Goal: Task Accomplishment & Management: Use online tool/utility

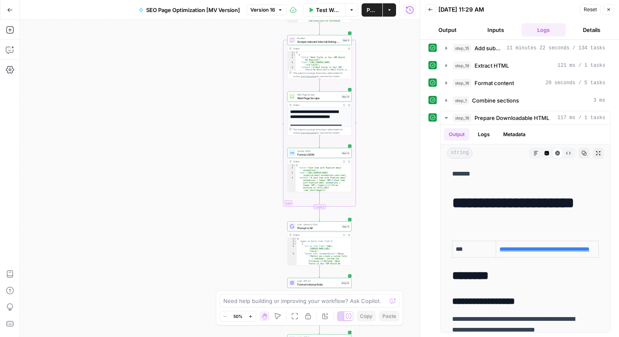
scroll to position [6224, 0]
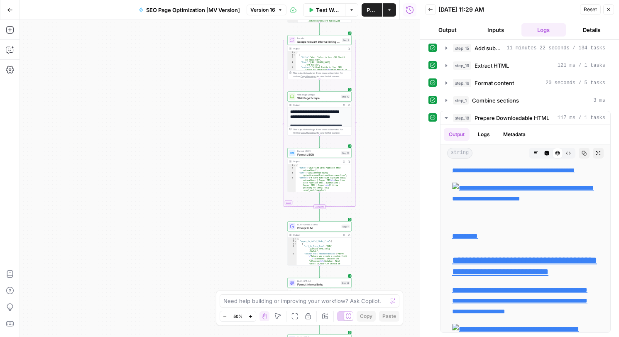
click at [407, 10] on icon "button" at bounding box center [409, 10] width 8 height 8
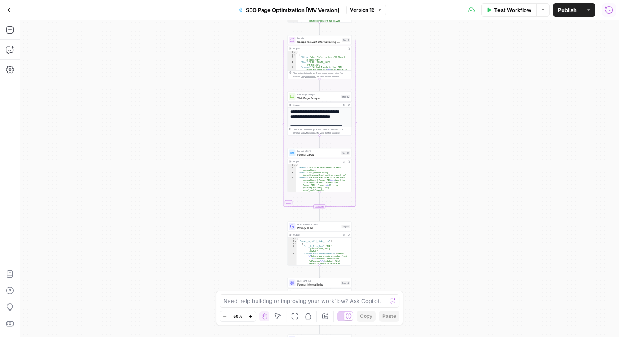
click at [476, 9] on div "Test Workflow Options Publish Actions Run History" at bounding box center [502, 10] width 233 height 20
click at [469, 10] on icon at bounding box center [471, 10] width 7 height 7
click at [377, 7] on button "Version 16" at bounding box center [366, 10] width 40 height 11
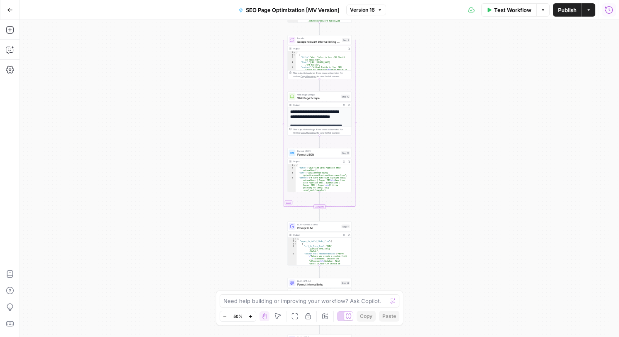
click at [401, 11] on div "Test Workflow Options Publish Actions Run History" at bounding box center [502, 10] width 233 height 20
click at [545, 15] on button "Options" at bounding box center [542, 9] width 13 height 13
click at [586, 15] on button "Actions" at bounding box center [588, 9] width 13 height 13
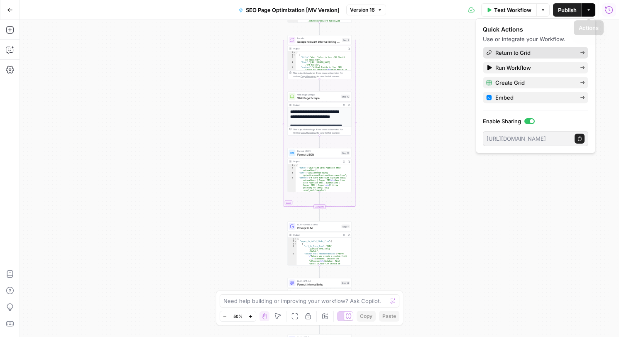
click at [534, 54] on span "Return to Grid" at bounding box center [534, 53] width 78 height 8
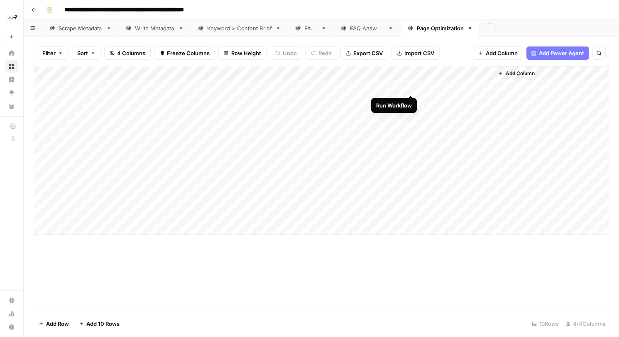
click at [412, 87] on div "Add Column" at bounding box center [321, 150] width 575 height 168
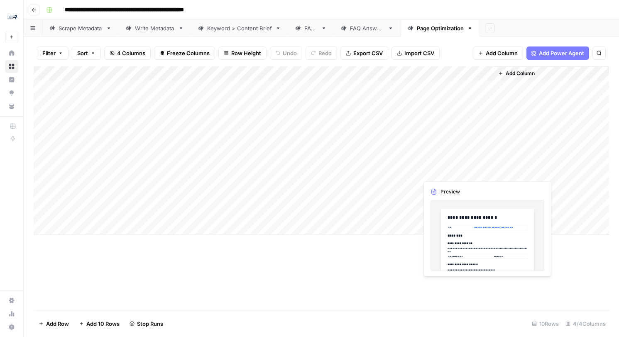
click at [473, 173] on div "Add Column" at bounding box center [321, 150] width 575 height 168
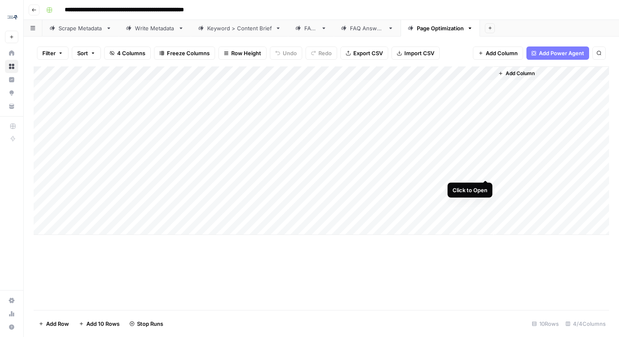
click at [484, 172] on div "Add Column" at bounding box center [321, 150] width 575 height 168
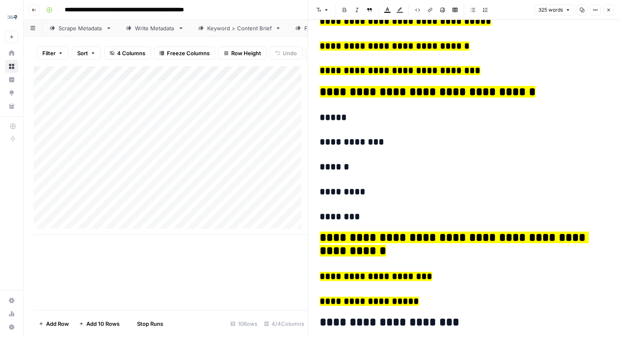
scroll to position [1053, 0]
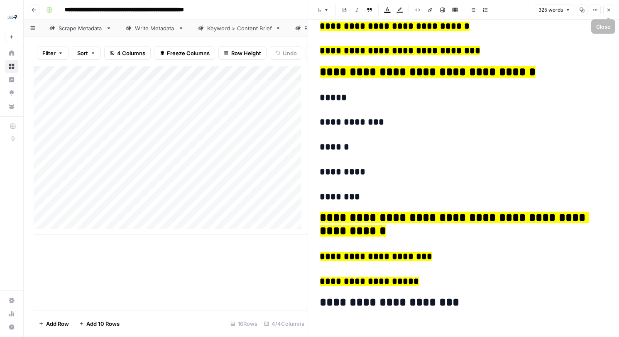
click at [606, 10] on icon "button" at bounding box center [608, 9] width 5 height 5
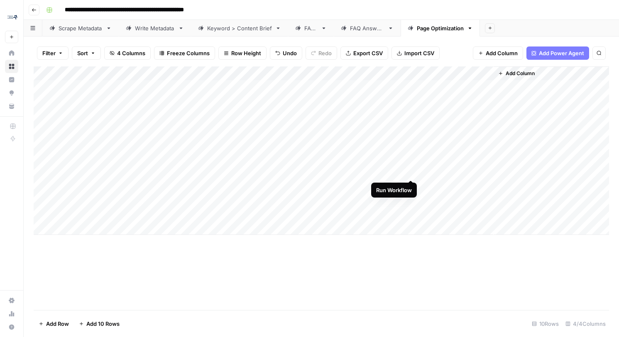
click at [410, 172] on div "Add Column" at bounding box center [321, 150] width 575 height 168
click at [372, 88] on div "Add Column" at bounding box center [321, 150] width 575 height 168
click at [397, 87] on div "Add Column" at bounding box center [321, 150] width 575 height 168
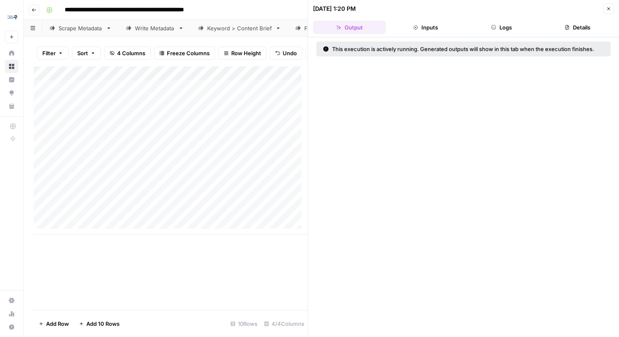
click at [515, 20] on header "[DATE] 1:20 PM Close Output Inputs Logs Details" at bounding box center [463, 18] width 311 height 37
click at [515, 25] on button "Logs" at bounding box center [501, 27] width 73 height 13
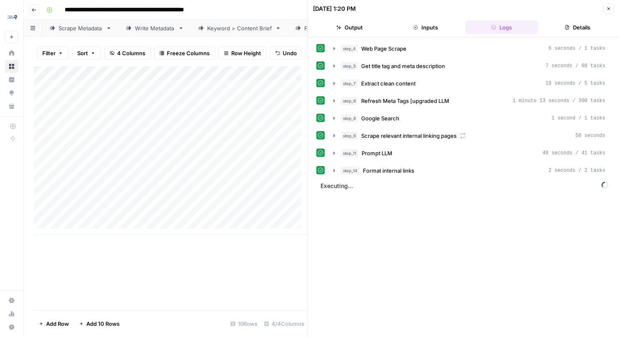
click at [566, 24] on button "Details" at bounding box center [577, 27] width 73 height 13
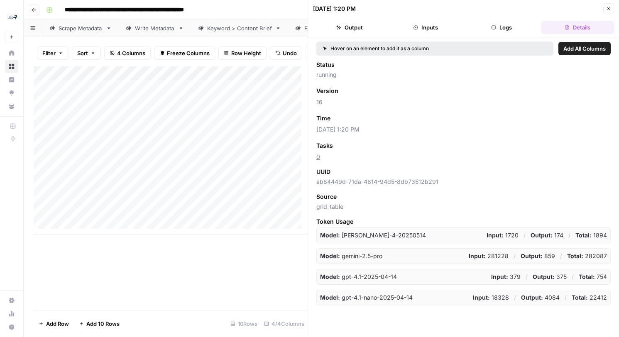
click at [566, 27] on icon "button" at bounding box center [567, 27] width 4 height 5
click at [606, 10] on icon "button" at bounding box center [608, 8] width 5 height 5
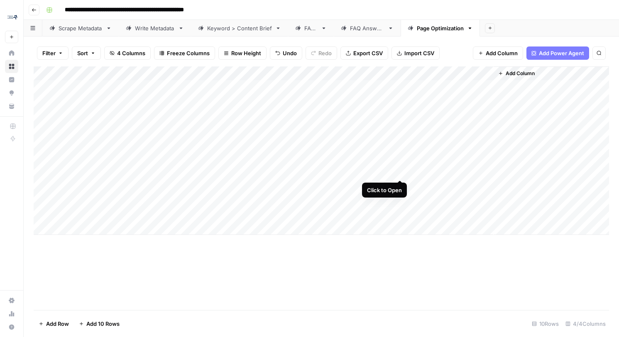
click at [398, 173] on div "Add Column" at bounding box center [321, 150] width 575 height 168
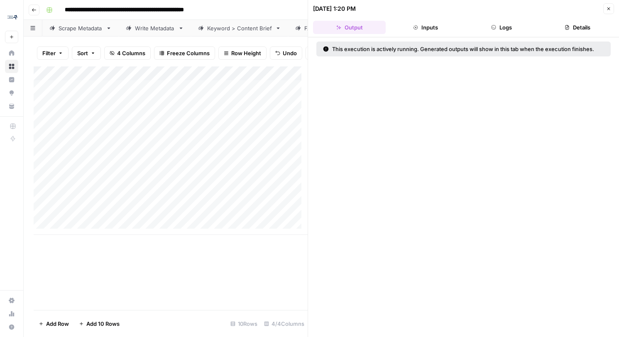
click at [574, 29] on button "Details" at bounding box center [577, 27] width 73 height 13
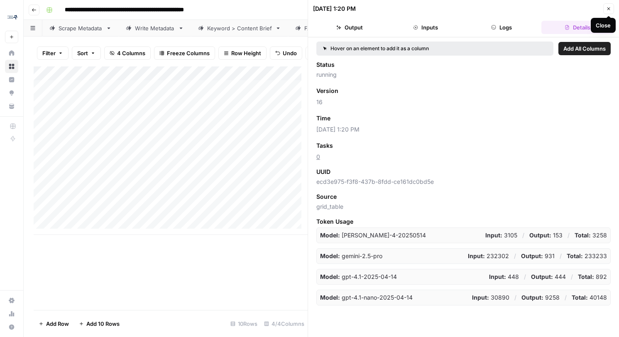
click at [608, 8] on icon "button" at bounding box center [608, 8] width 3 height 3
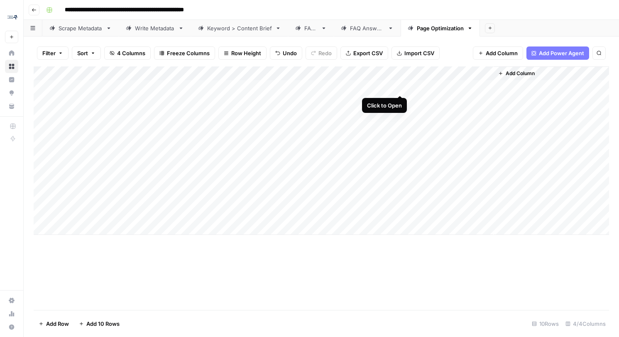
click at [400, 88] on div "Add Column" at bounding box center [321, 150] width 575 height 168
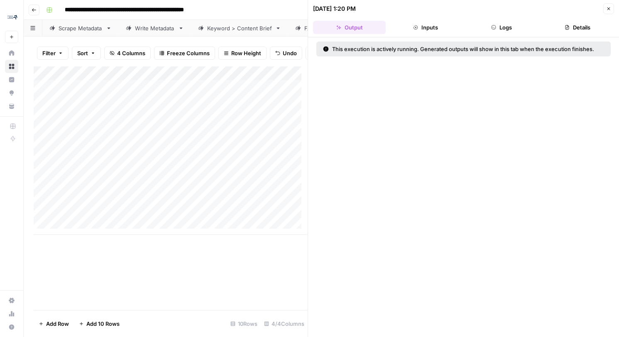
click at [575, 26] on button "Details" at bounding box center [577, 27] width 73 height 13
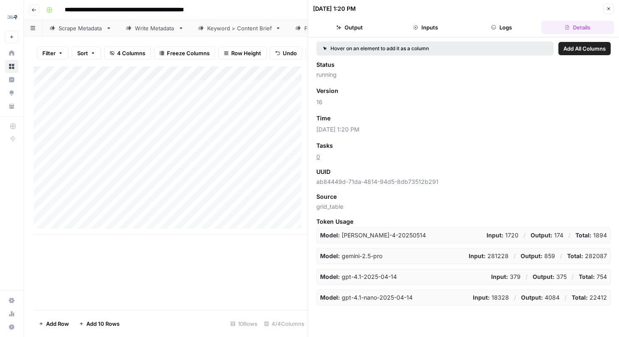
click at [609, 12] on button "Close" at bounding box center [608, 8] width 11 height 11
